Goal: Task Accomplishment & Management: Complete application form

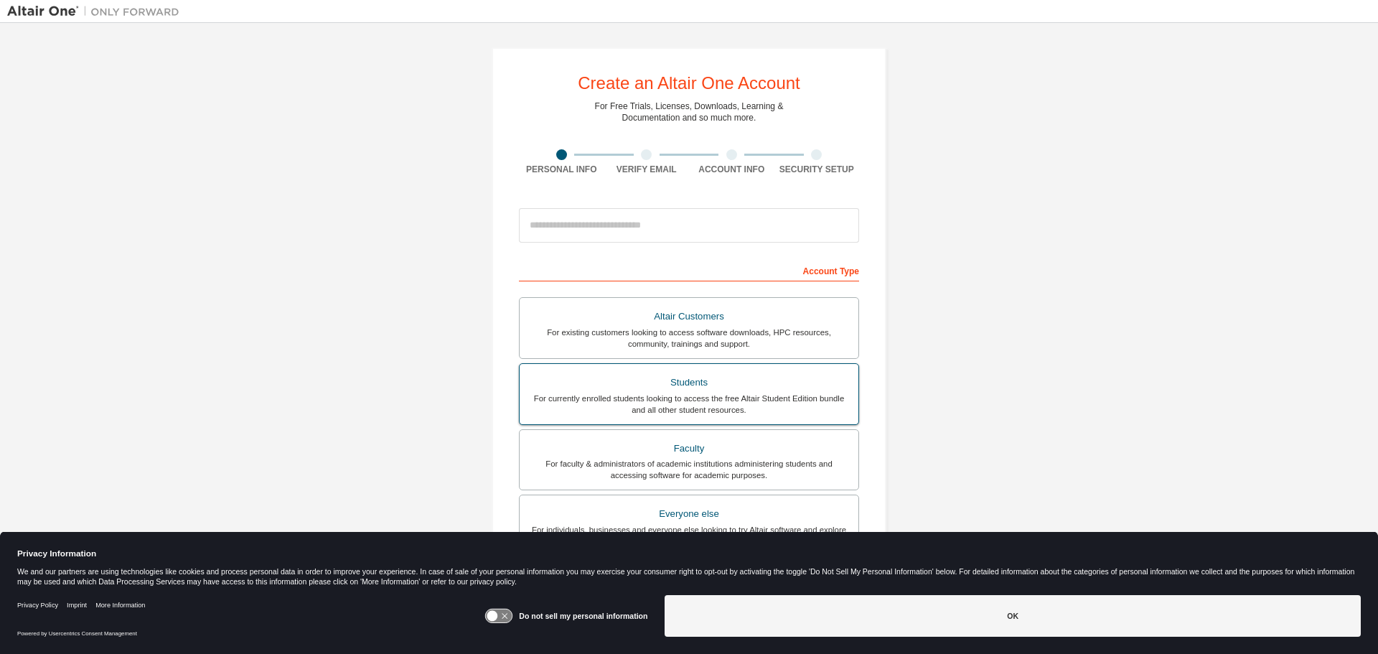
click at [783, 383] on div "Students" at bounding box center [689, 383] width 322 height 20
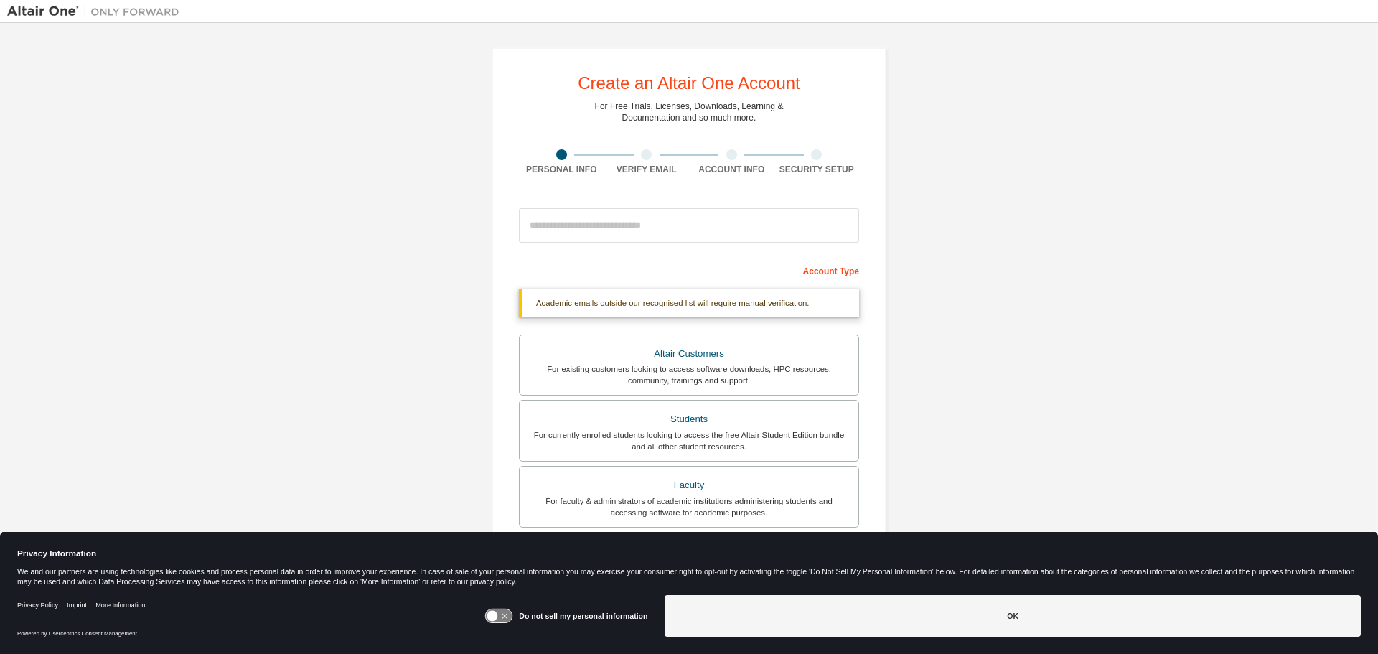
click at [584, 279] on div "Account Type" at bounding box center [689, 269] width 340 height 23
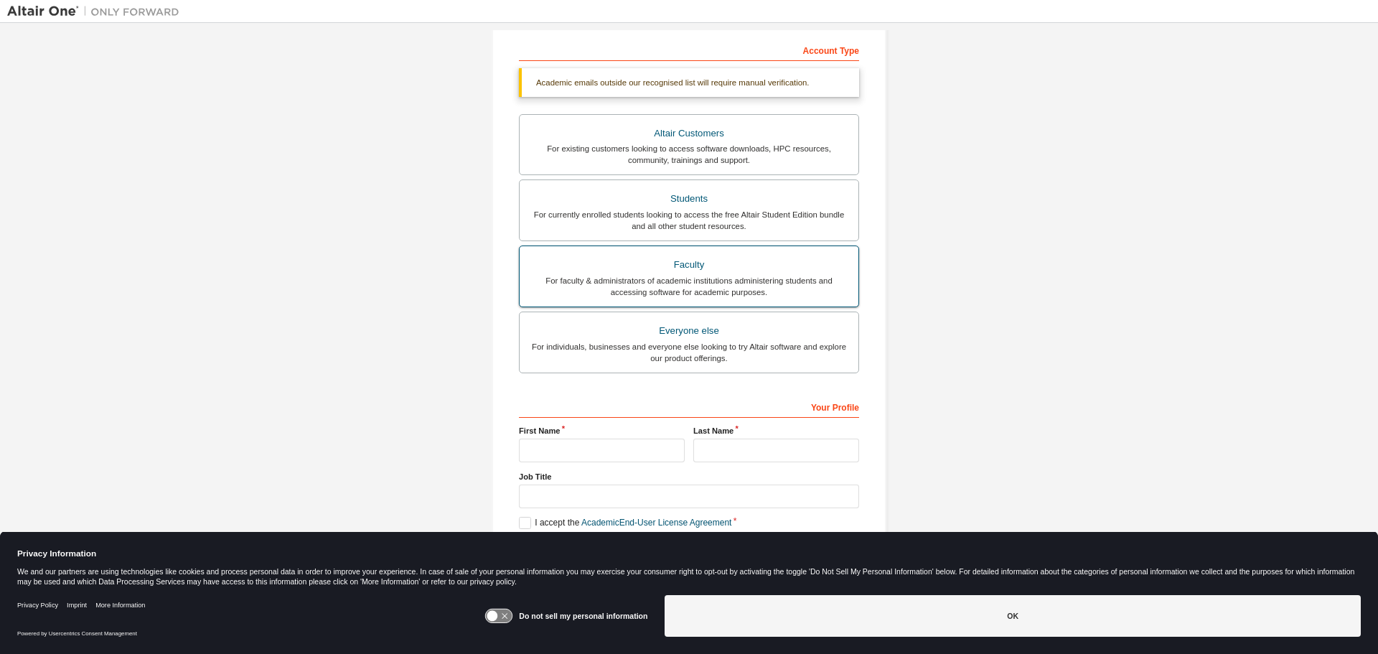
scroll to position [223, 0]
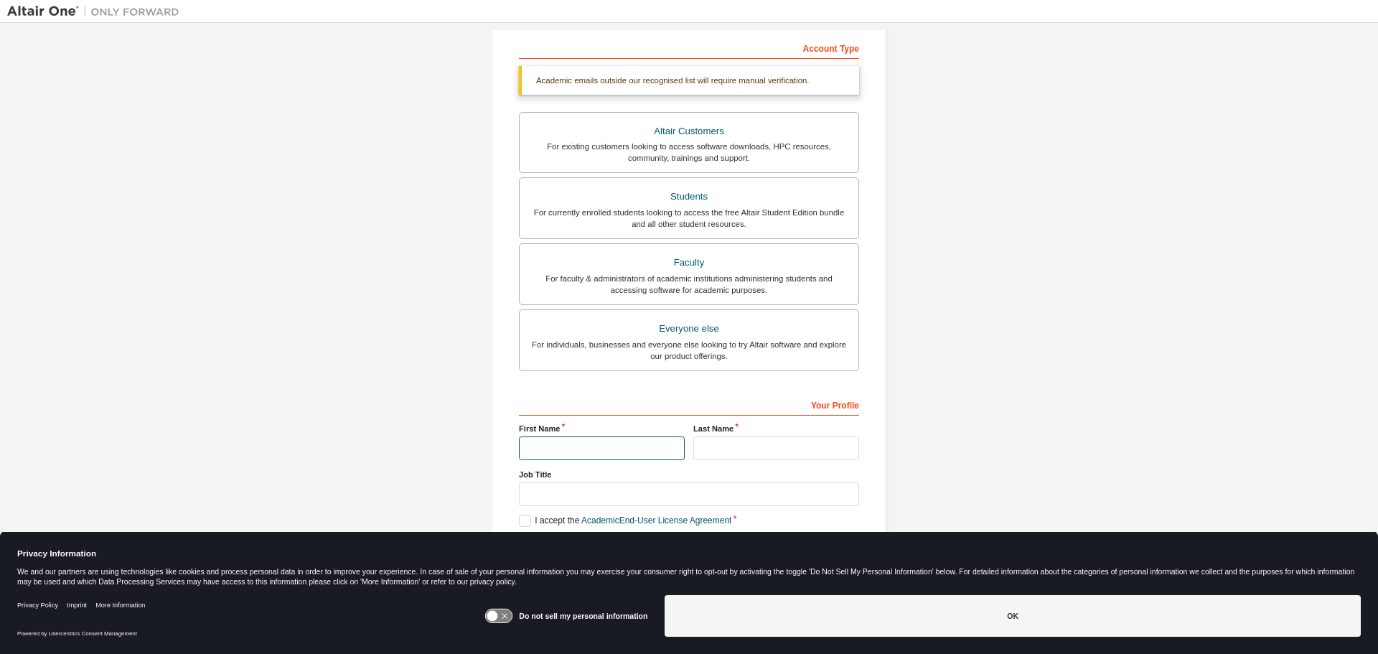
click at [578, 449] on input "text" at bounding box center [602, 448] width 166 height 24
type input "*******"
click at [716, 450] on input "text" at bounding box center [776, 448] width 166 height 24
type input "******"
click at [559, 488] on input "text" at bounding box center [689, 494] width 340 height 24
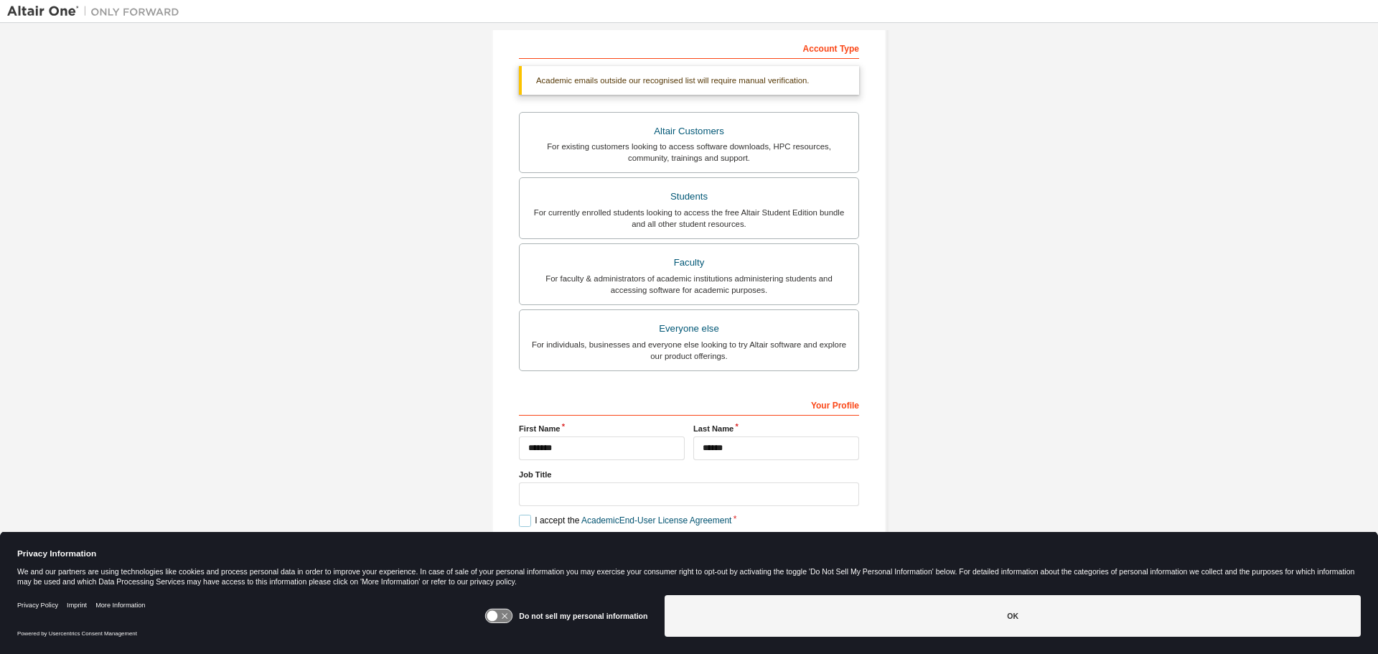
click at [520, 519] on label "I accept the Academic End-User License Agreement" at bounding box center [625, 521] width 212 height 12
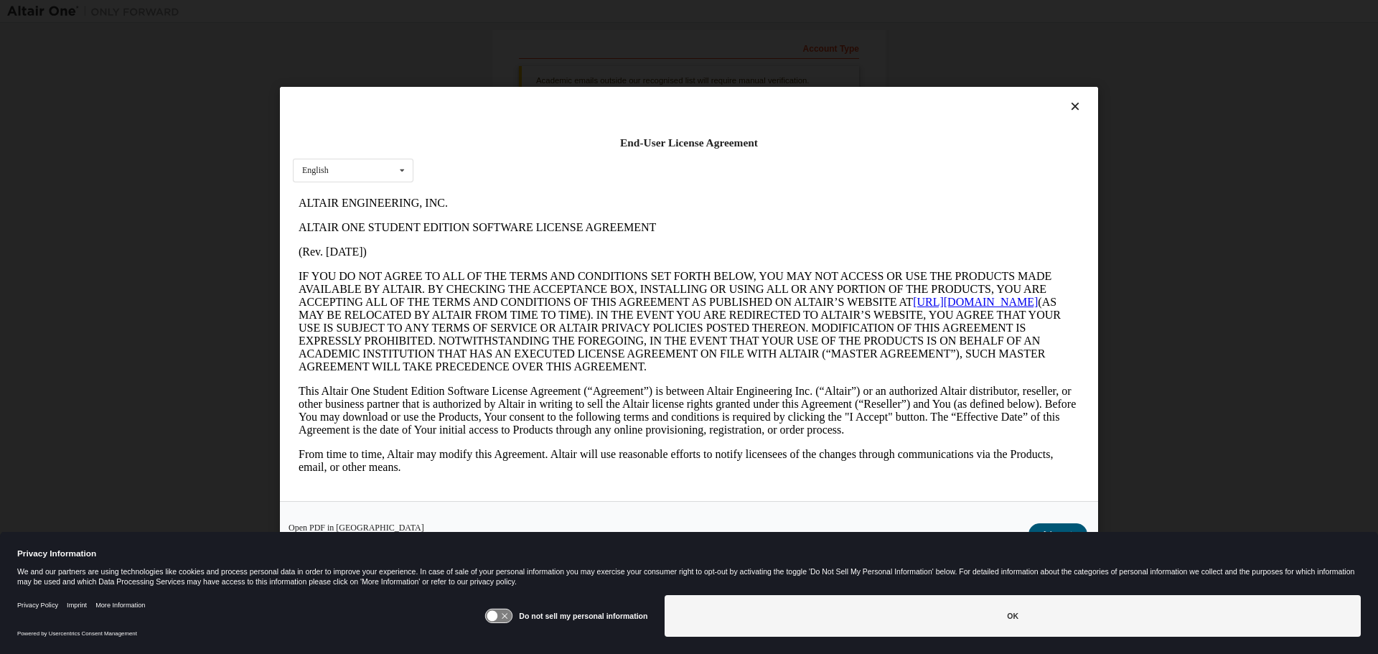
scroll to position [0, 0]
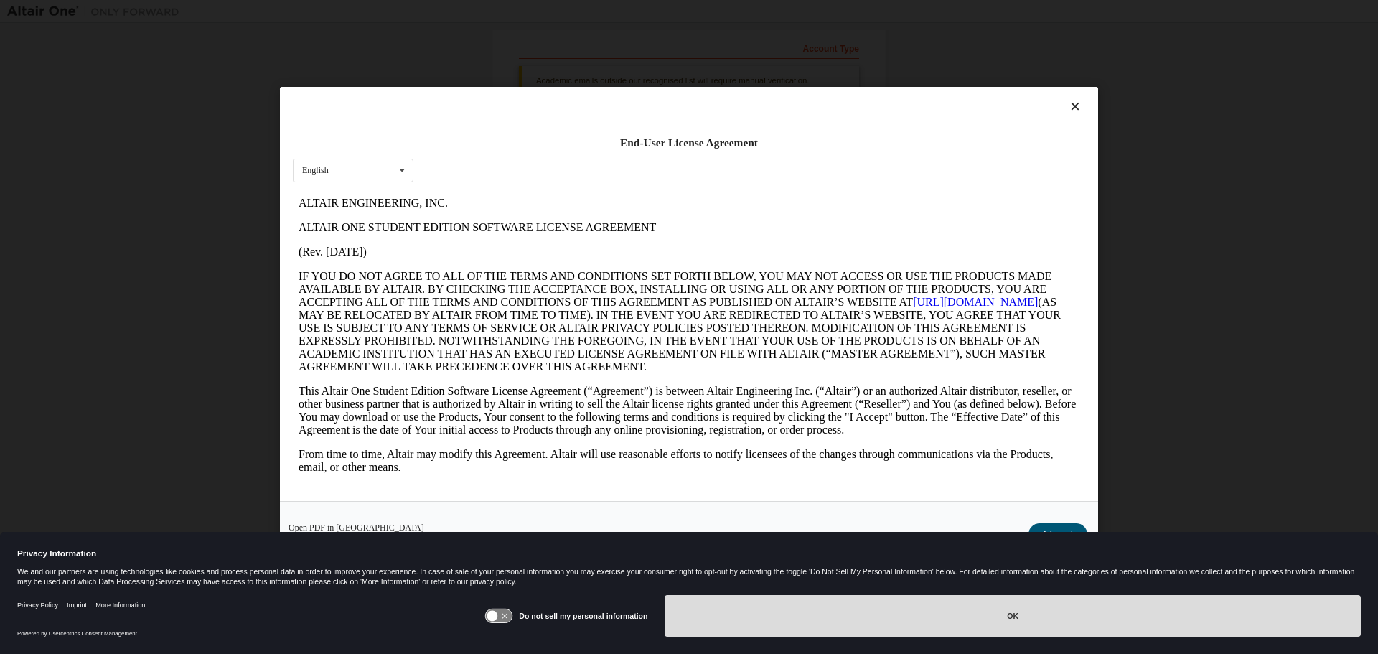
click at [872, 621] on button "OK" at bounding box center [1013, 616] width 696 height 42
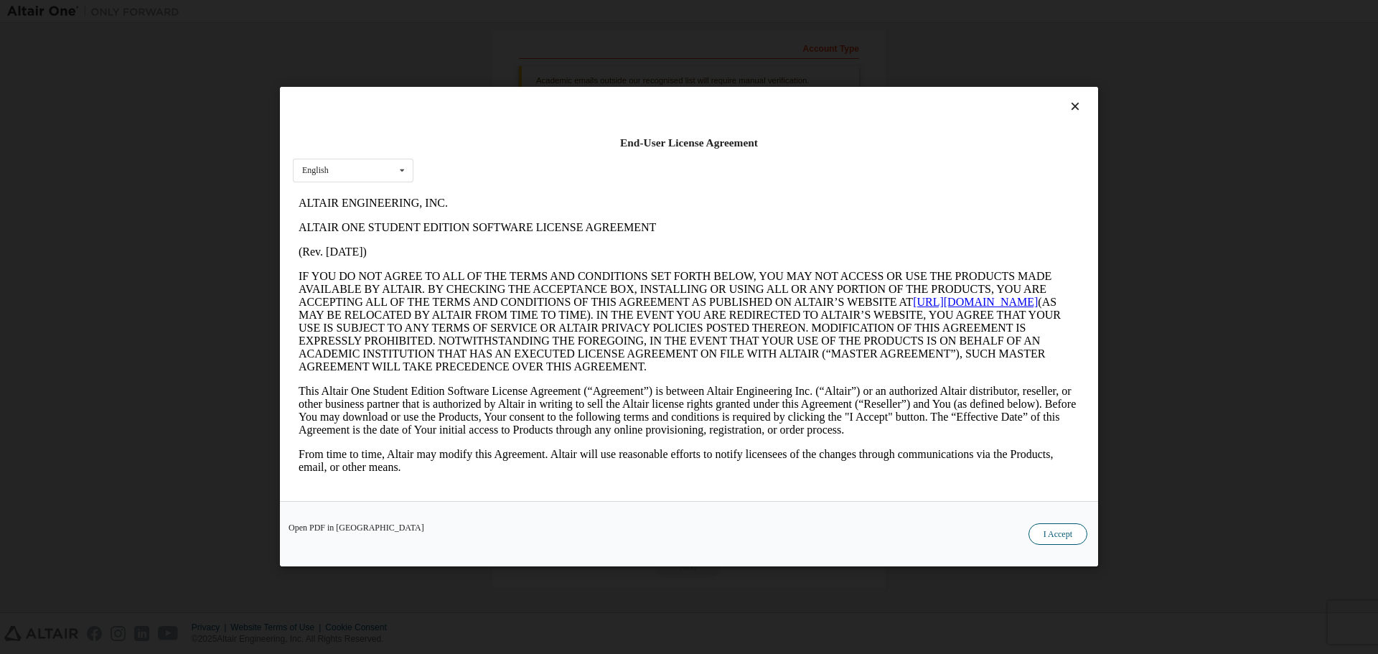
click at [1045, 535] on button "I Accept" at bounding box center [1058, 535] width 59 height 22
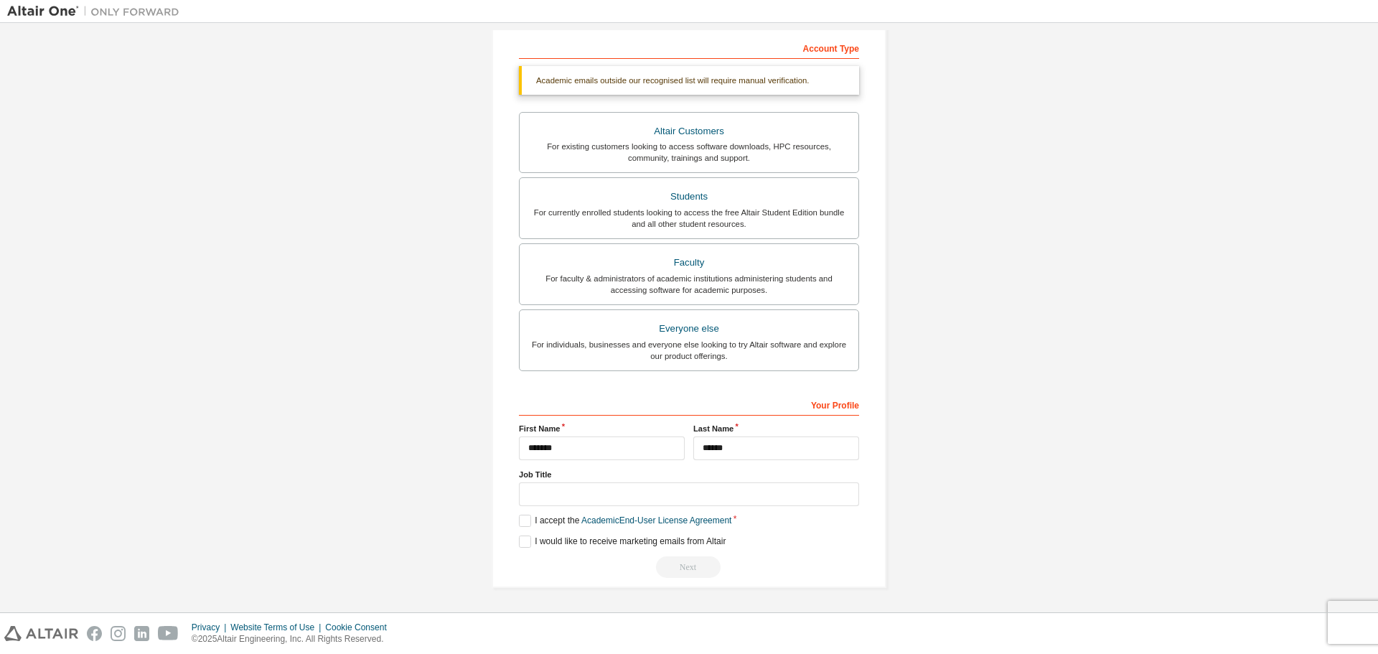
click at [683, 565] on div "Next" at bounding box center [689, 567] width 340 height 22
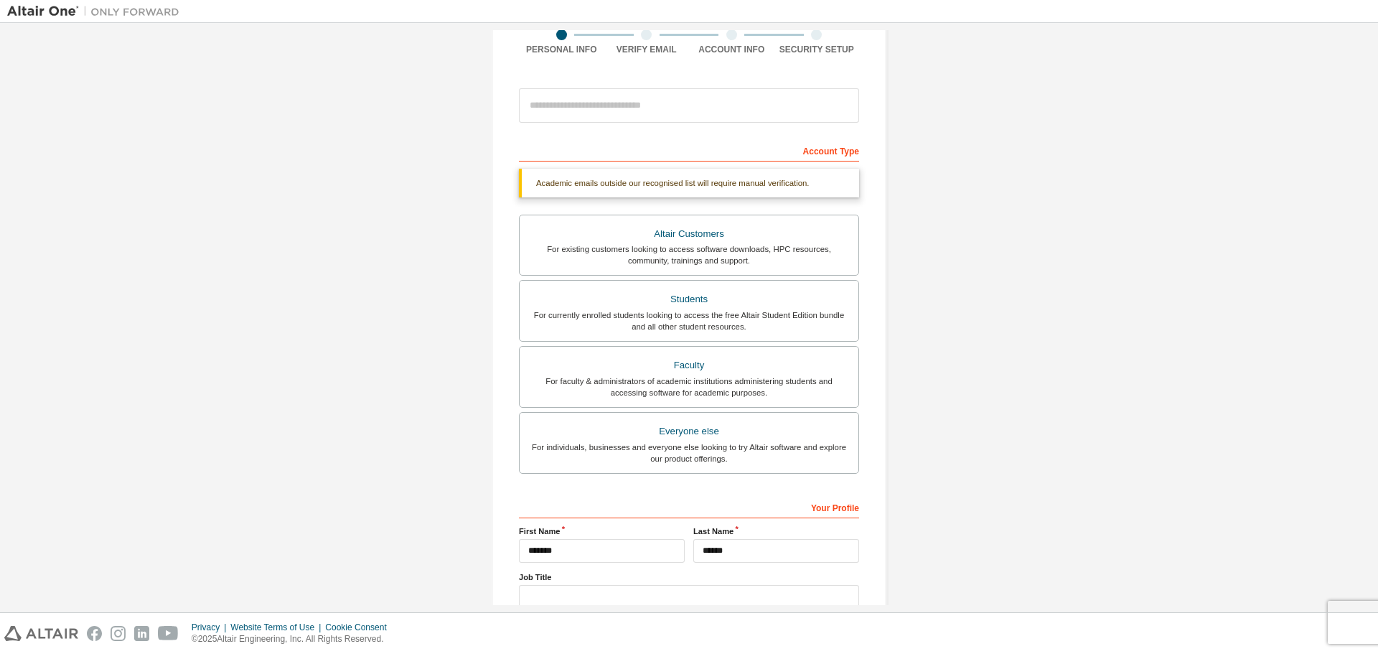
scroll to position [151, 0]
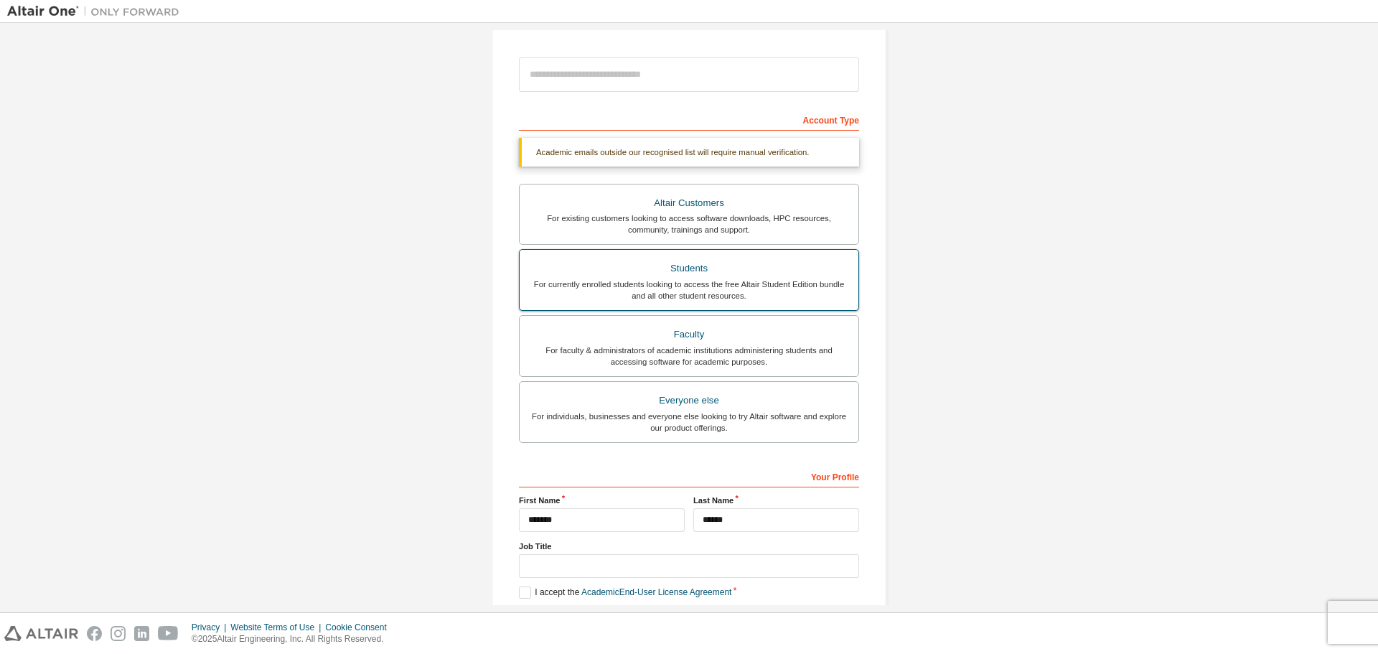
click at [714, 291] on div "For currently enrolled students looking to access the free Altair Student Editi…" at bounding box center [689, 290] width 322 height 23
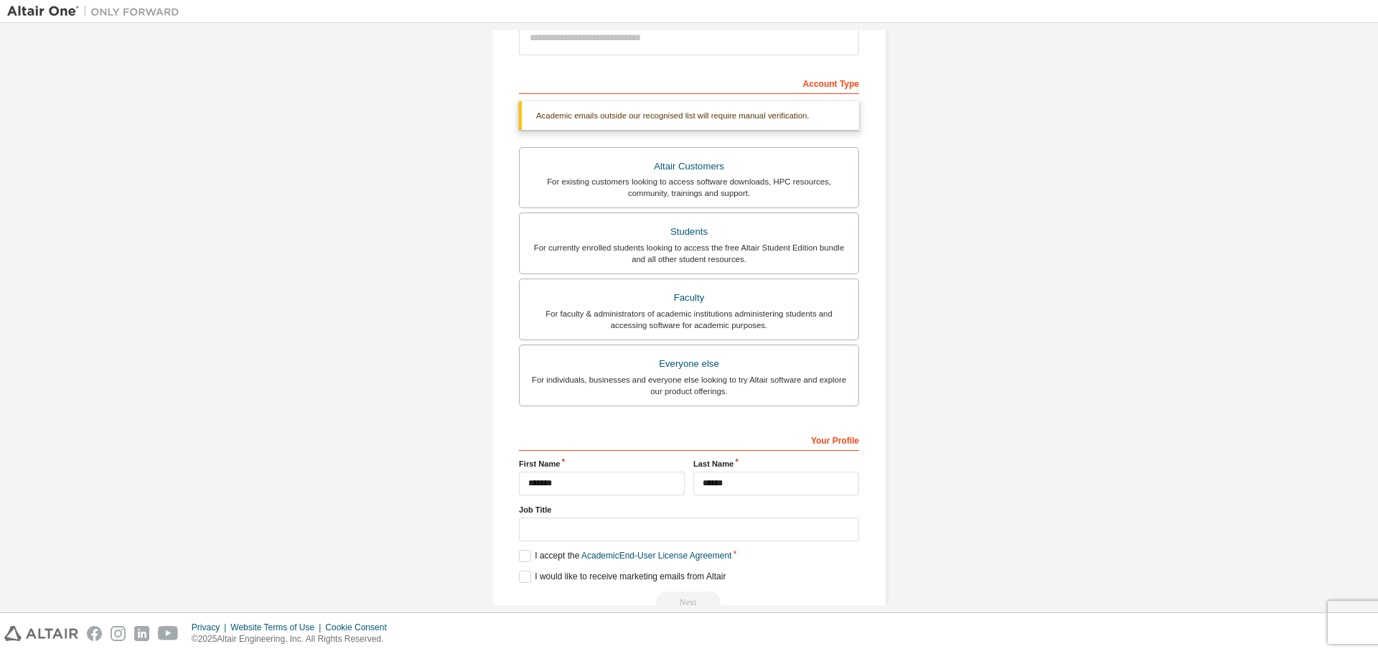
scroll to position [223, 0]
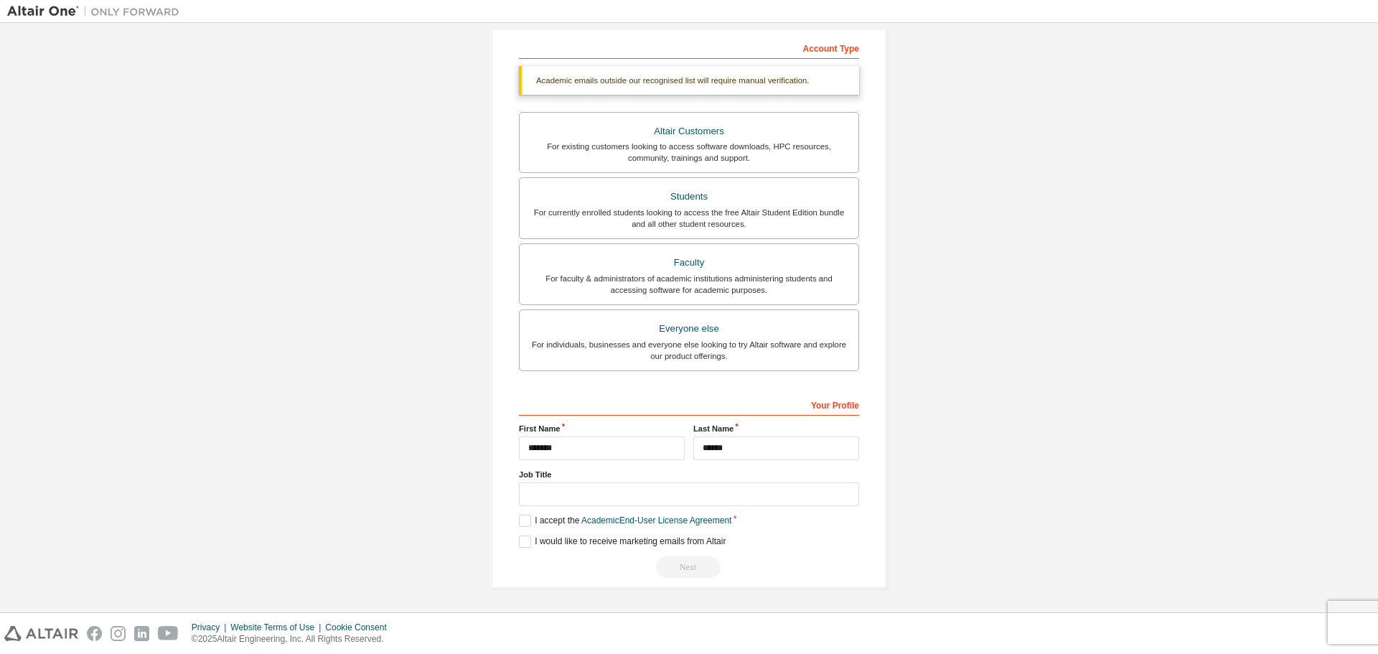
click at [681, 564] on div "Next" at bounding box center [689, 567] width 340 height 22
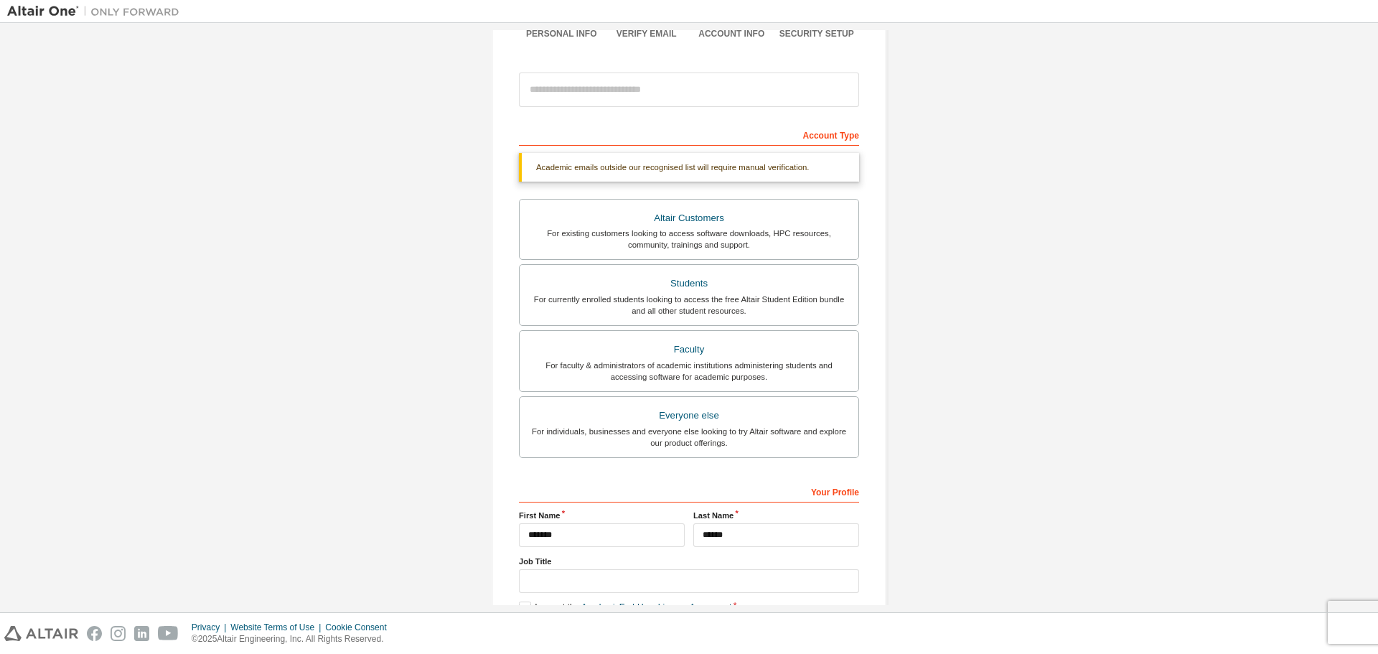
scroll to position [0, 0]
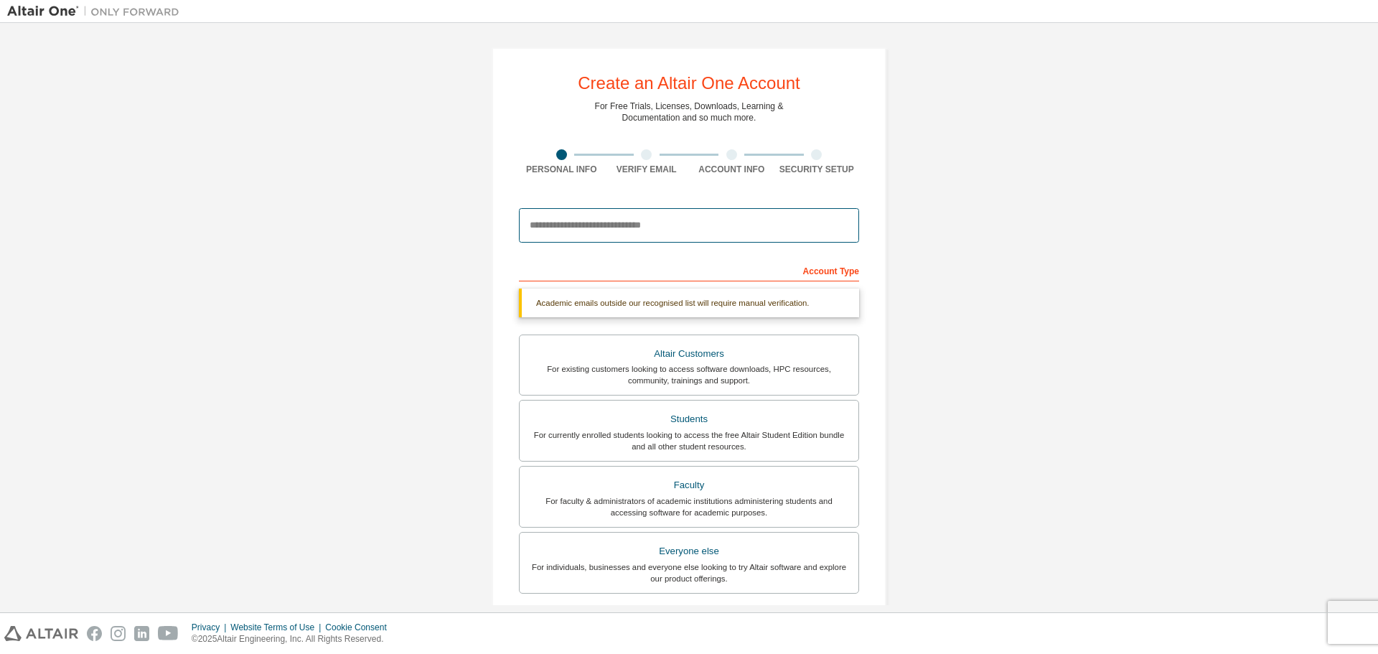
click at [559, 236] on input "email" at bounding box center [689, 225] width 340 height 34
type input "**********"
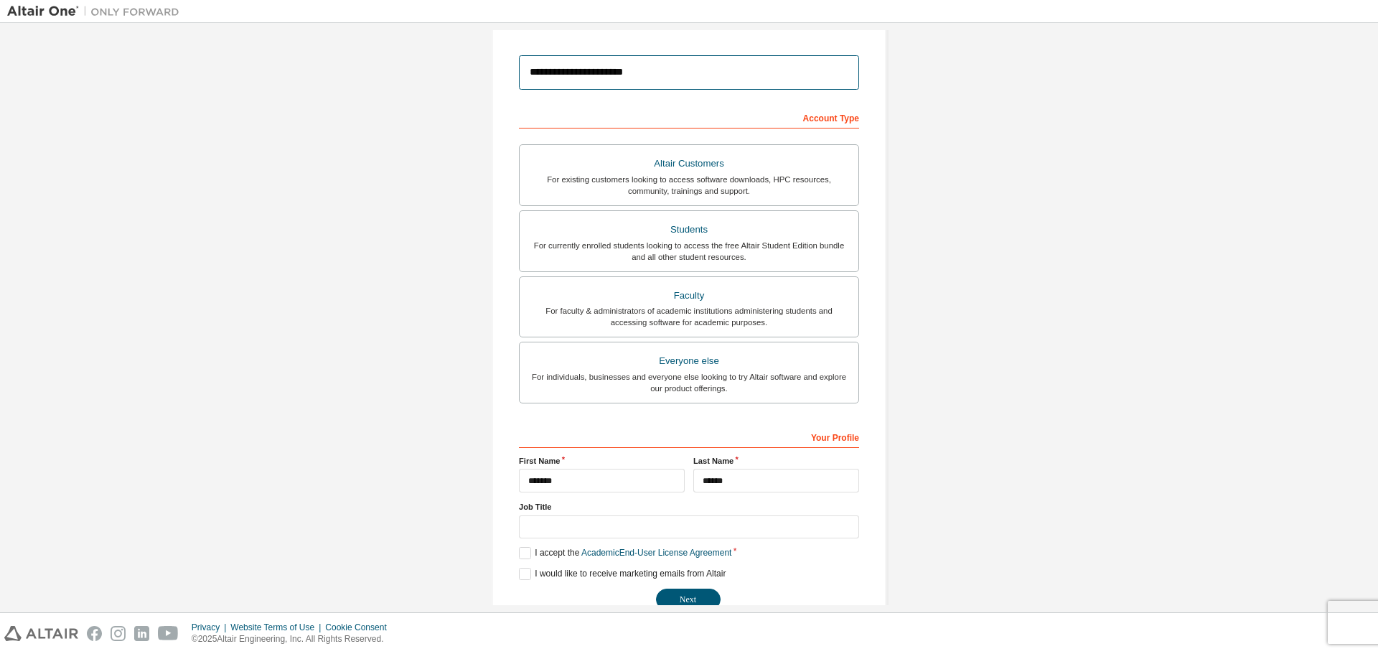
scroll to position [185, 0]
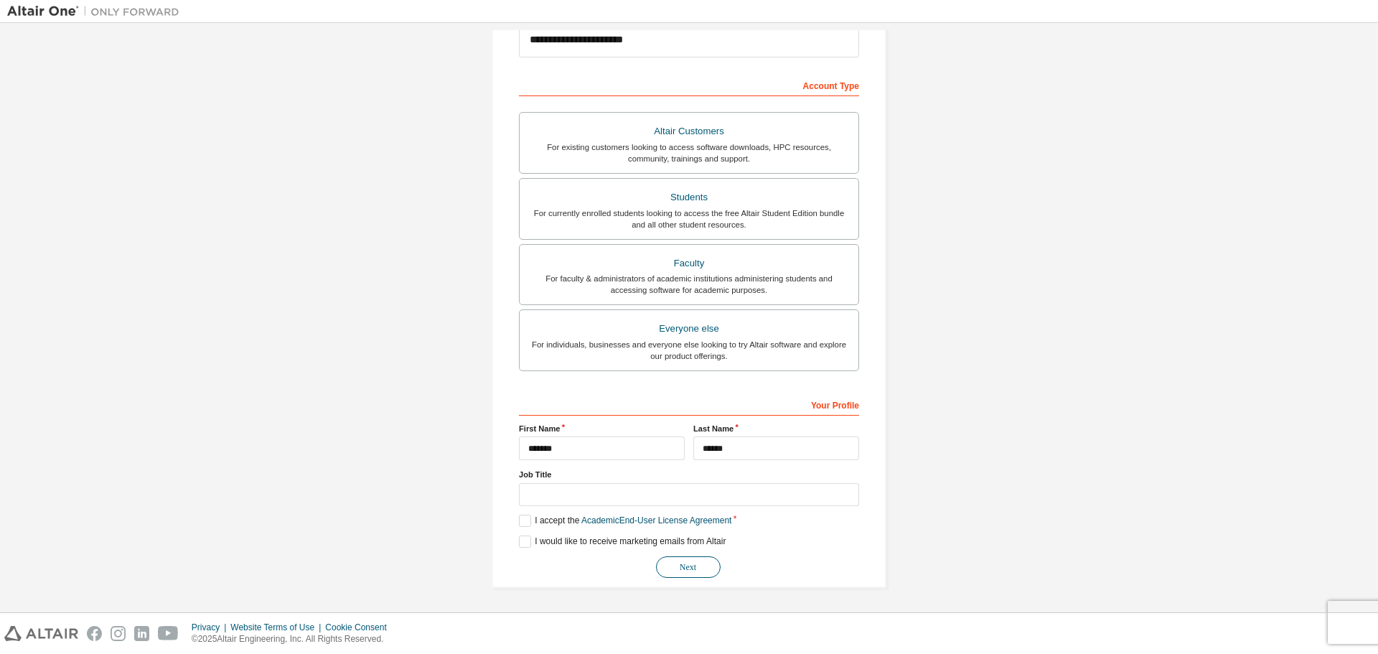
click at [673, 567] on button "Next" at bounding box center [688, 567] width 65 height 22
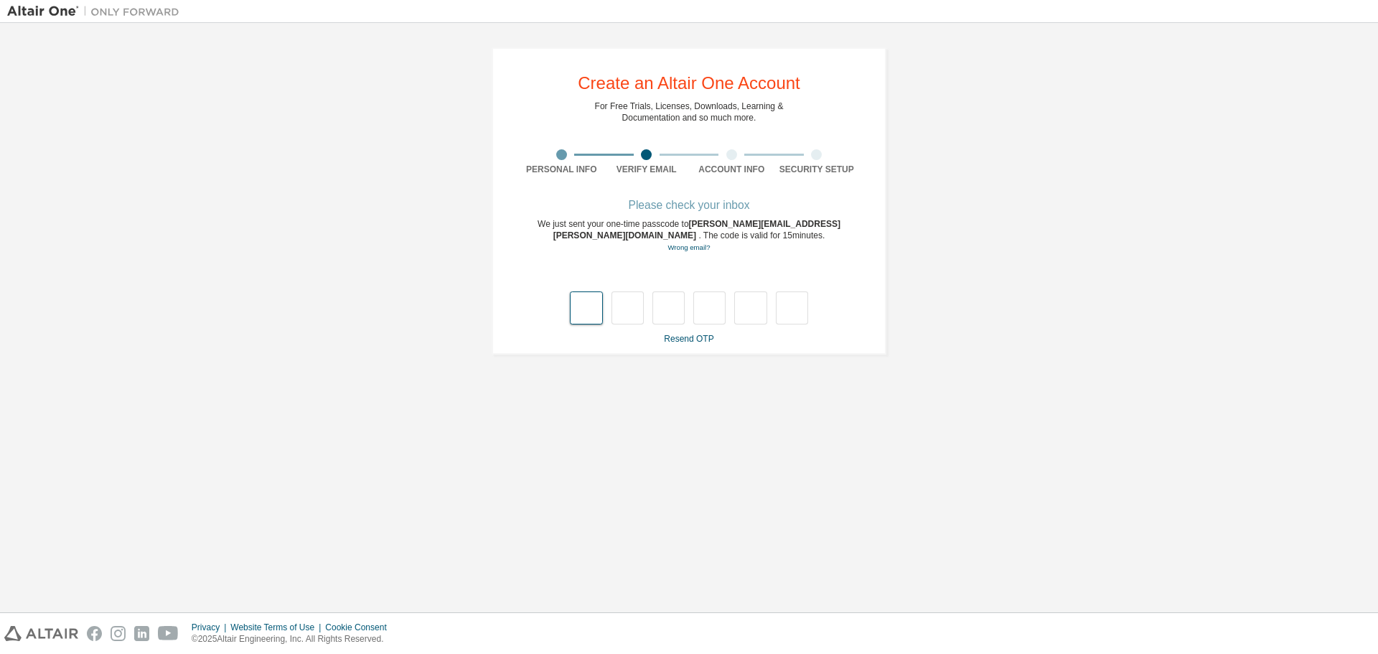
click at [589, 309] on input "text" at bounding box center [586, 307] width 32 height 33
type input "*"
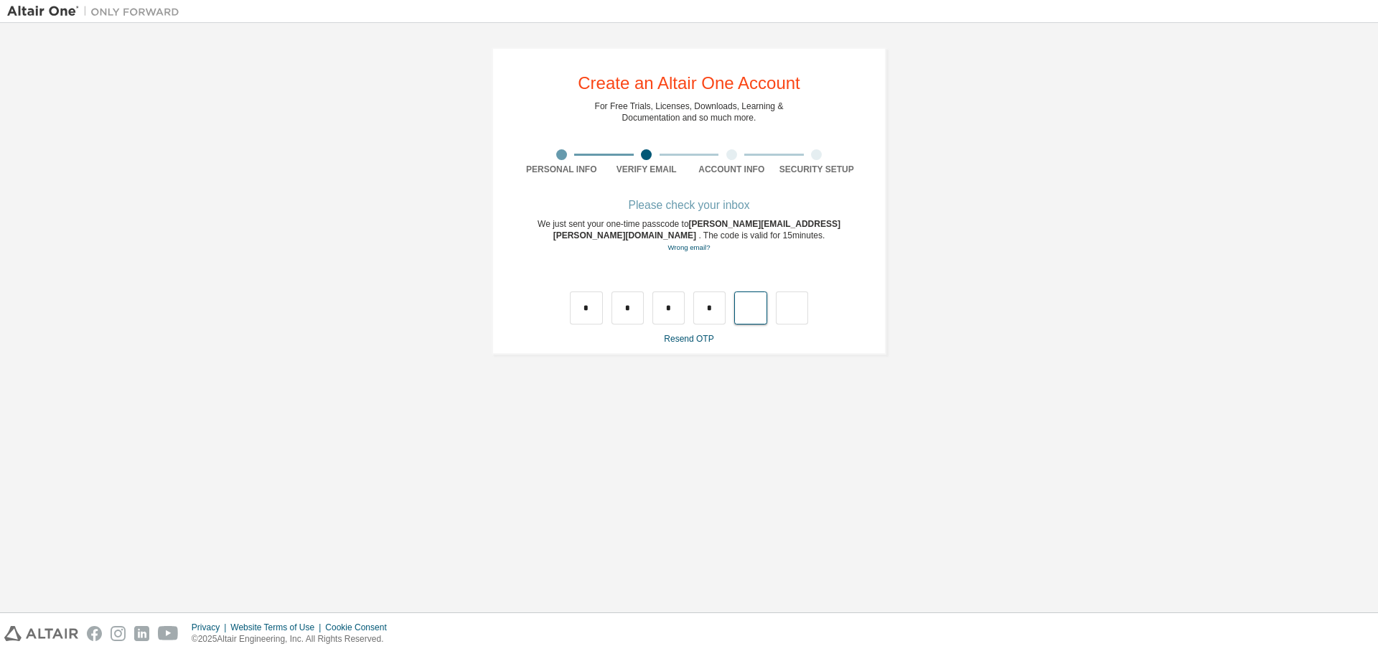
type input "*"
